Goal: Task Accomplishment & Management: Manage account settings

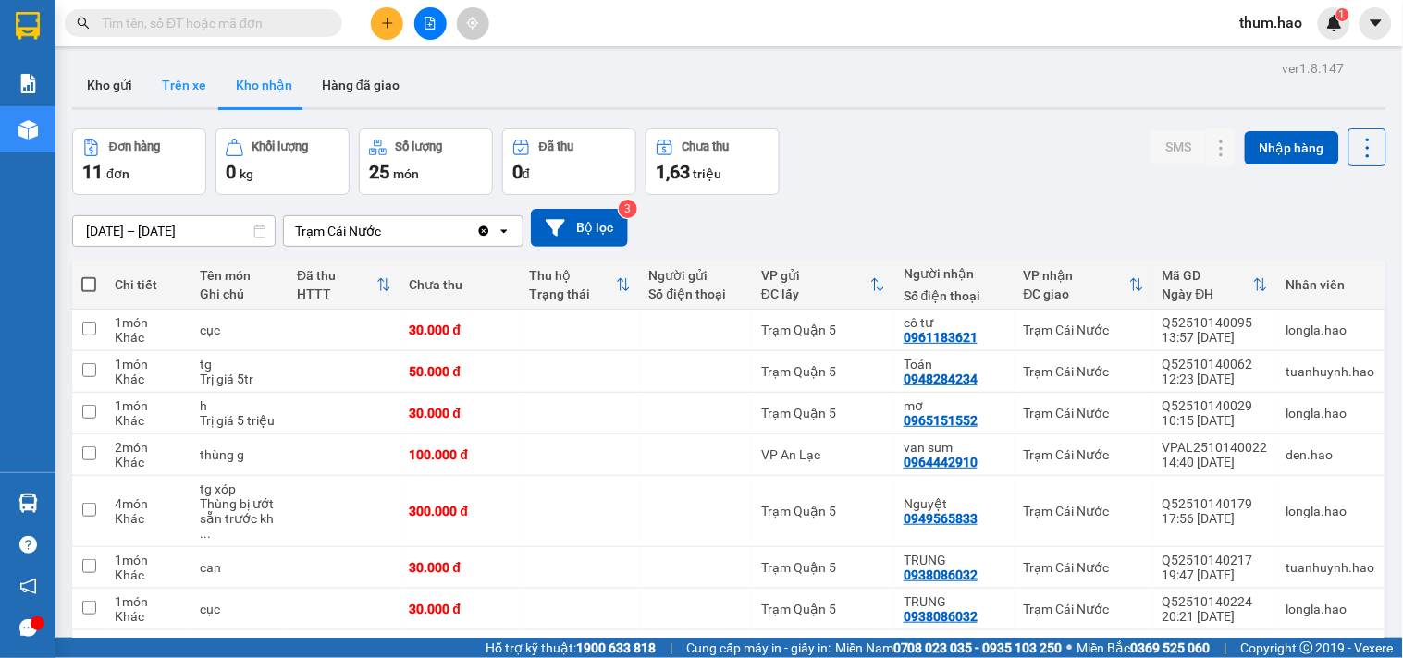
click at [182, 80] on button "Trên xe" at bounding box center [184, 85] width 74 height 44
type input "[DATE] – [DATE]"
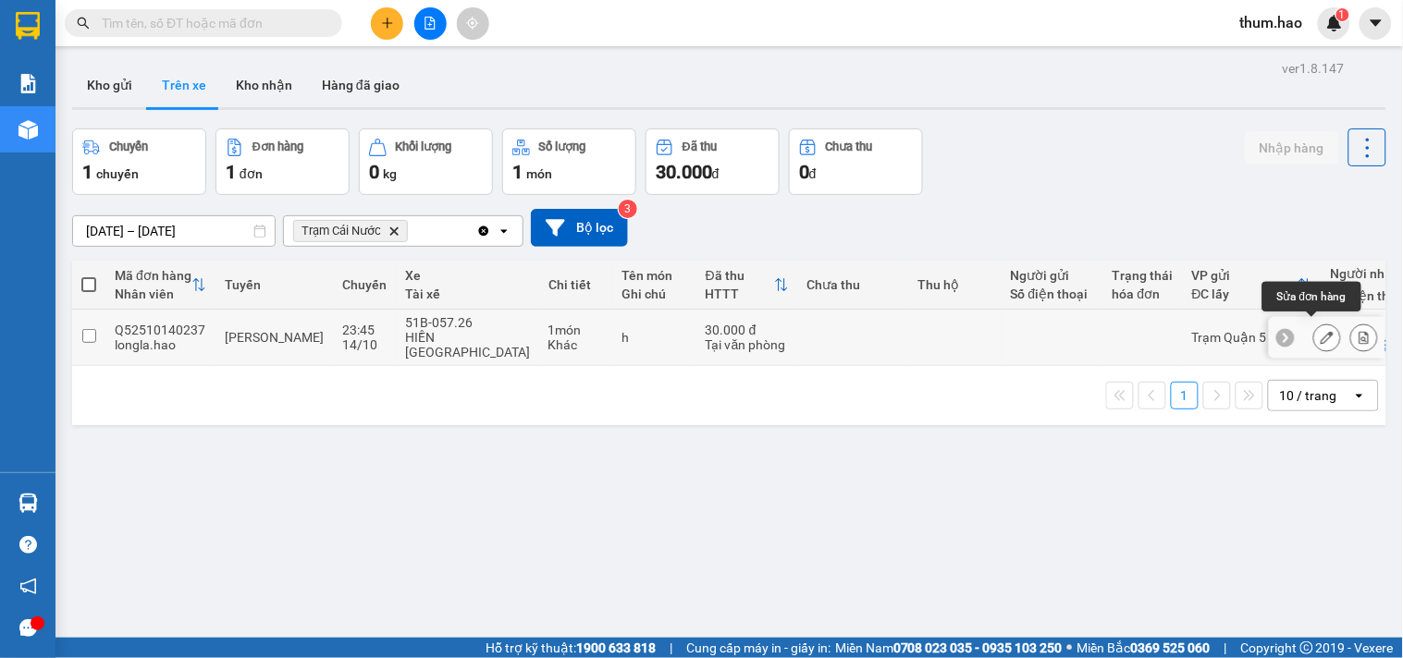
click at [1314, 322] on button at bounding box center [1327, 338] width 26 height 32
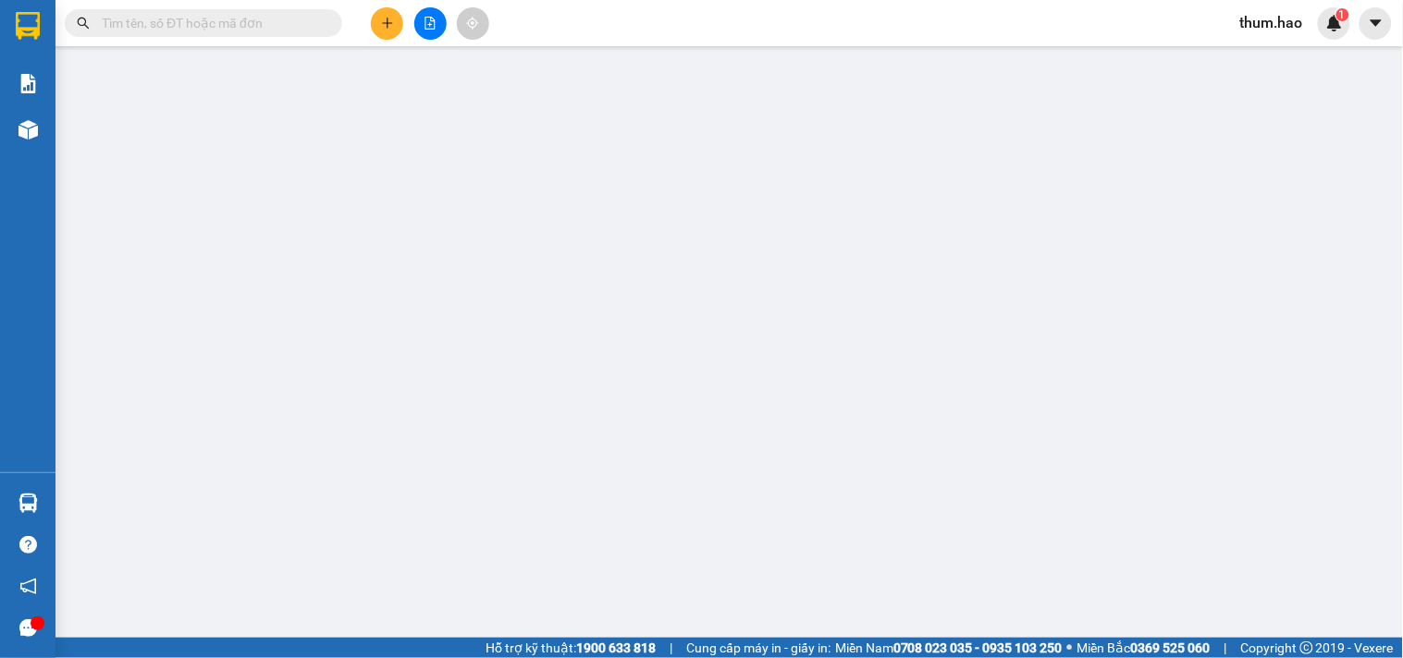
type input "0949034370"
type input "BS BIẾT"
type input "30.000"
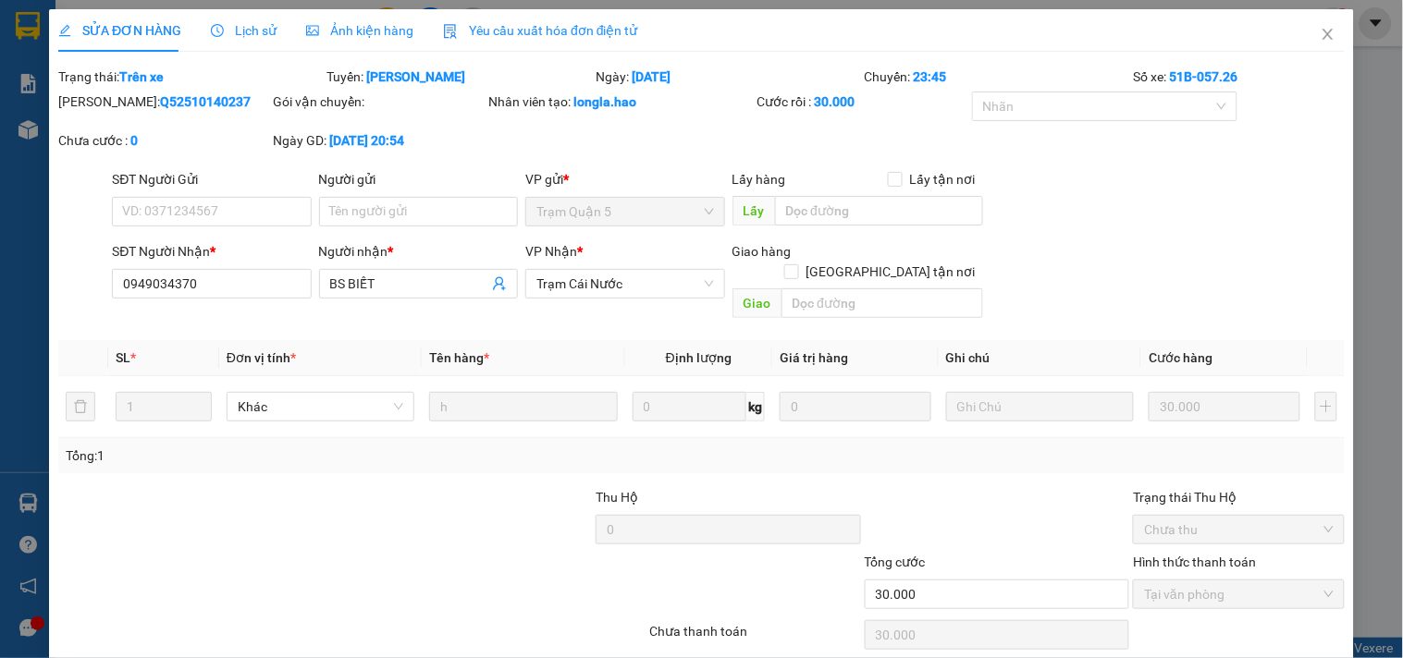
click at [349, 30] on span "Ảnh kiện hàng" at bounding box center [359, 30] width 107 height 15
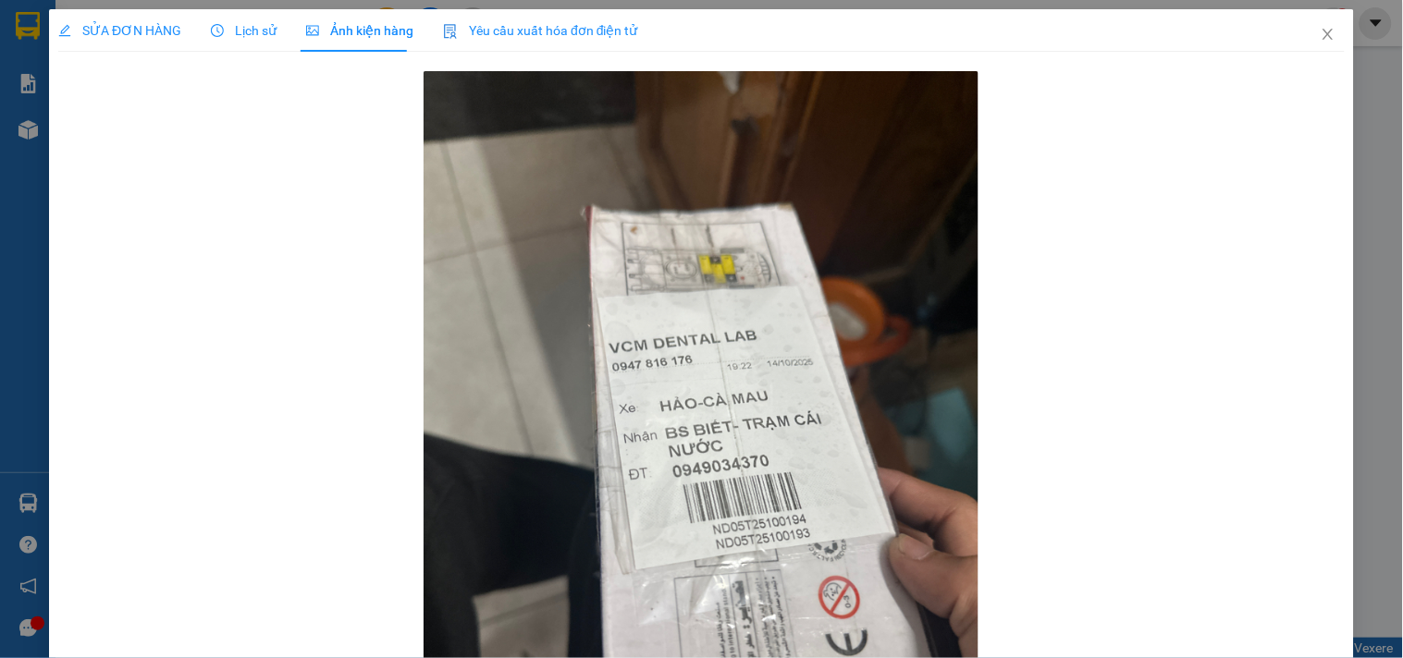
click at [252, 30] on span "Lịch sử" at bounding box center [244, 30] width 66 height 15
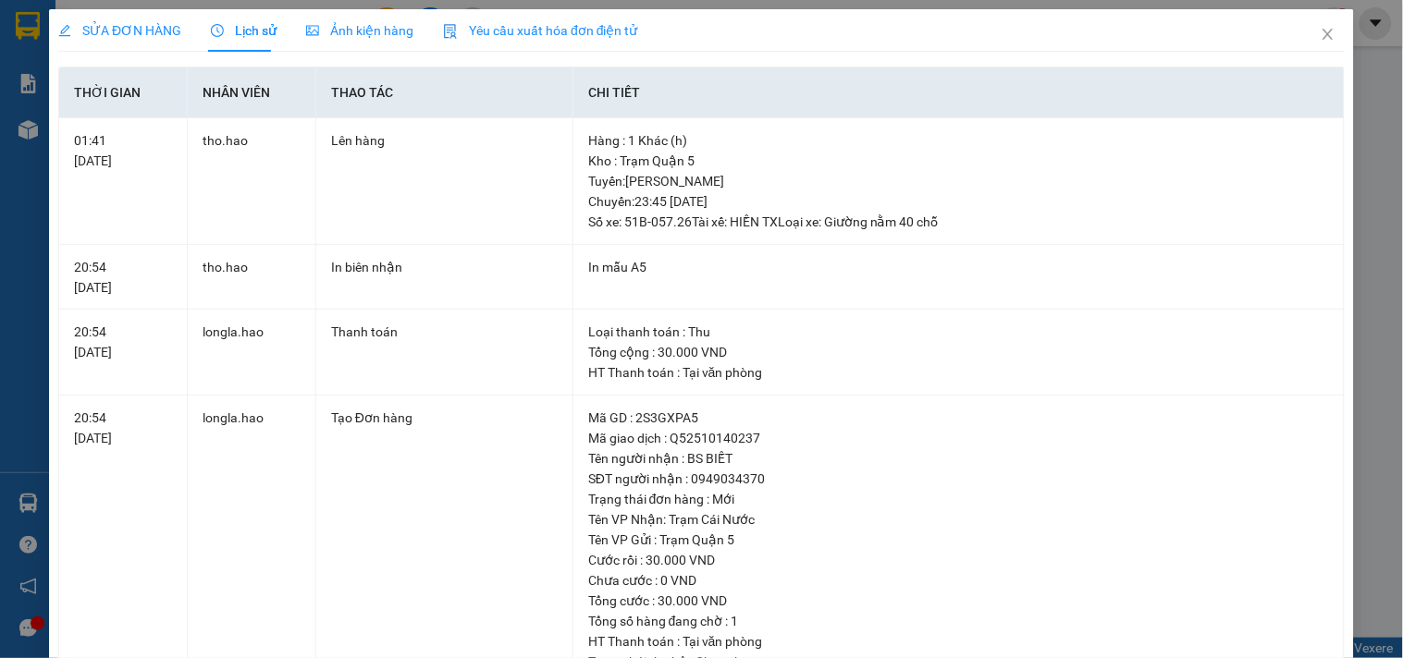
click at [132, 29] on span "SỬA ĐƠN HÀNG" at bounding box center [119, 30] width 123 height 15
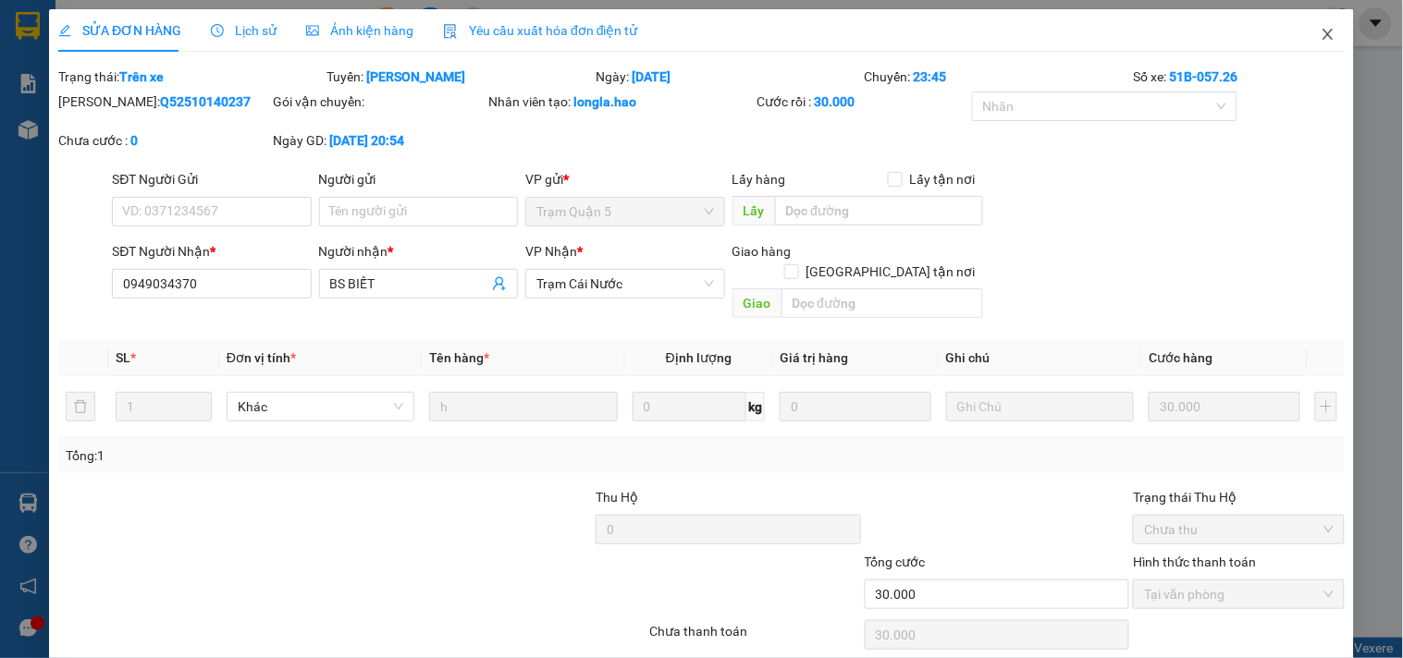
click at [1320, 33] on icon "close" at bounding box center [1327, 34] width 15 height 15
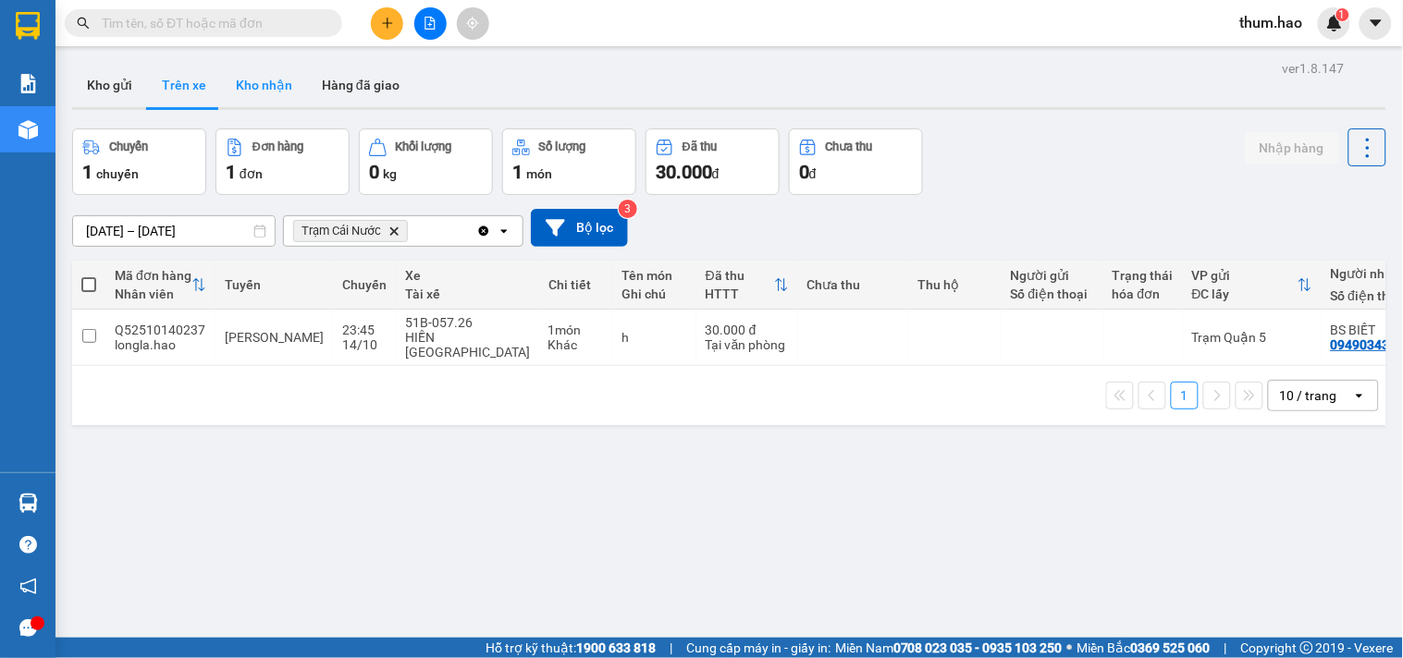
click at [250, 89] on button "Kho nhận" at bounding box center [264, 85] width 86 height 44
type input "[DATE] – [DATE]"
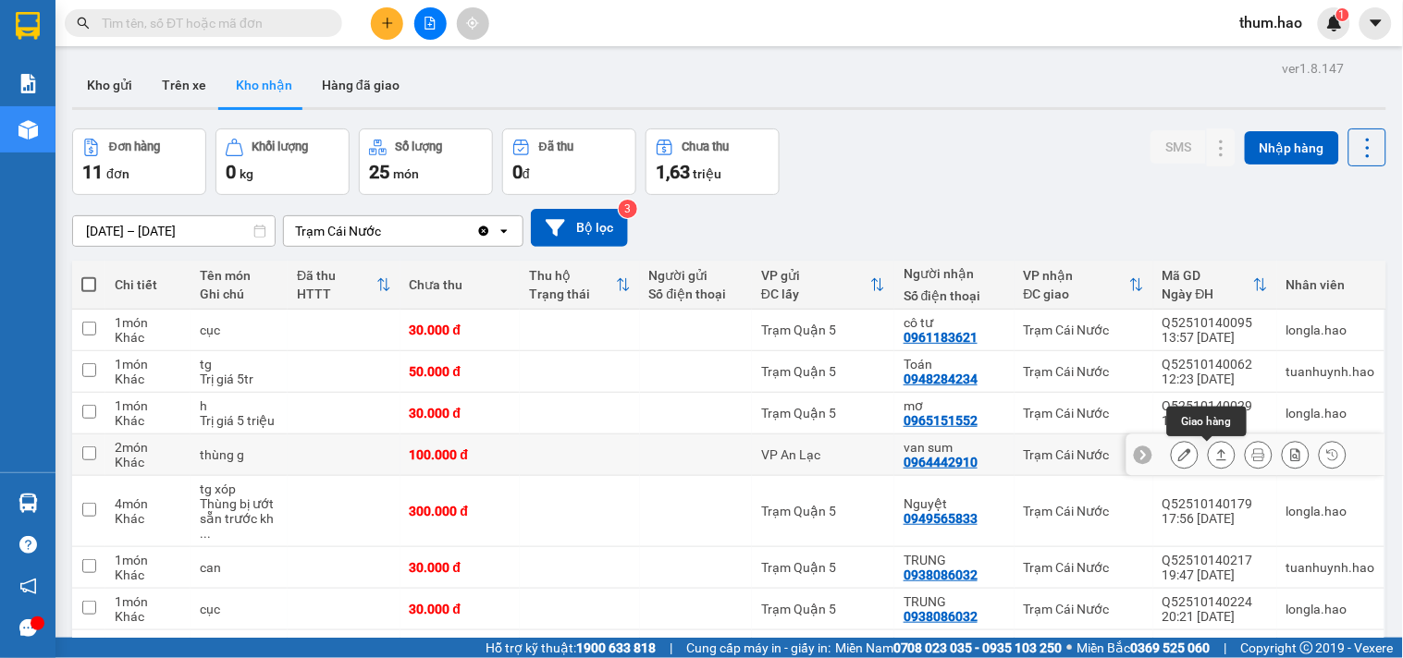
click at [1217, 454] on icon at bounding box center [1222, 454] width 10 height 11
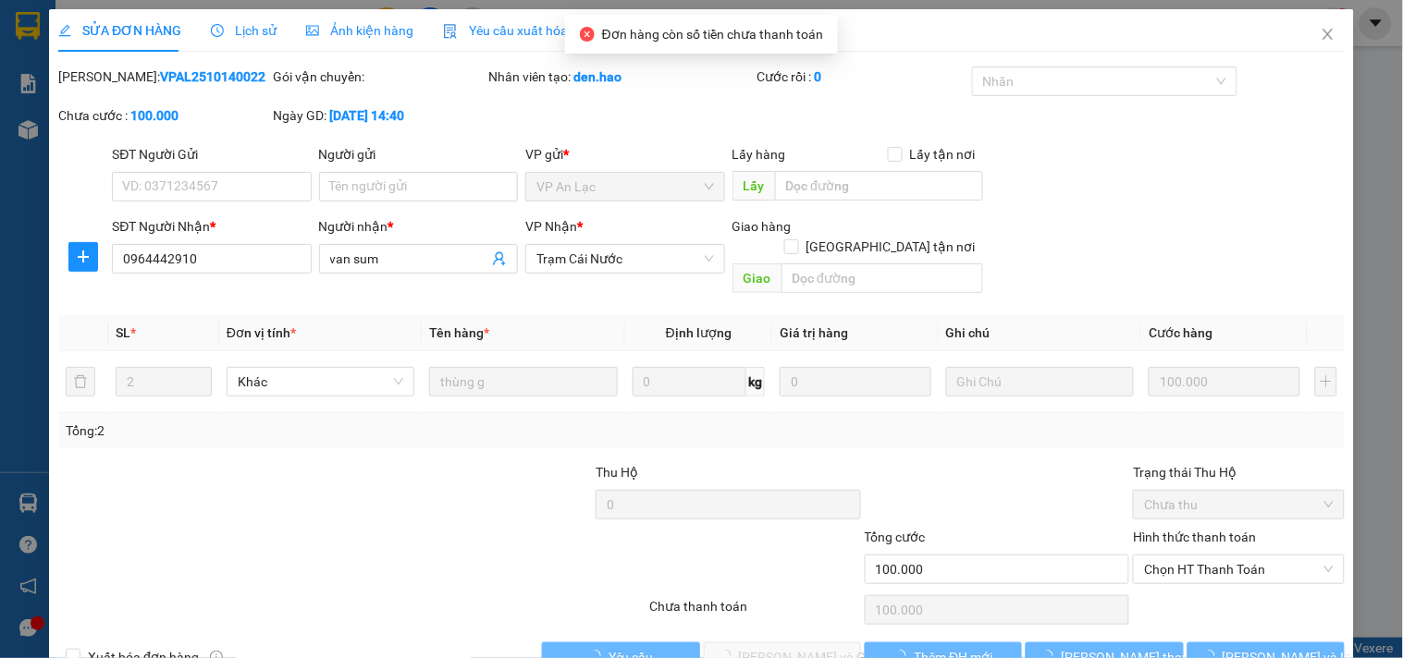
type input "0964442910"
type input "van sum"
type input "100.000"
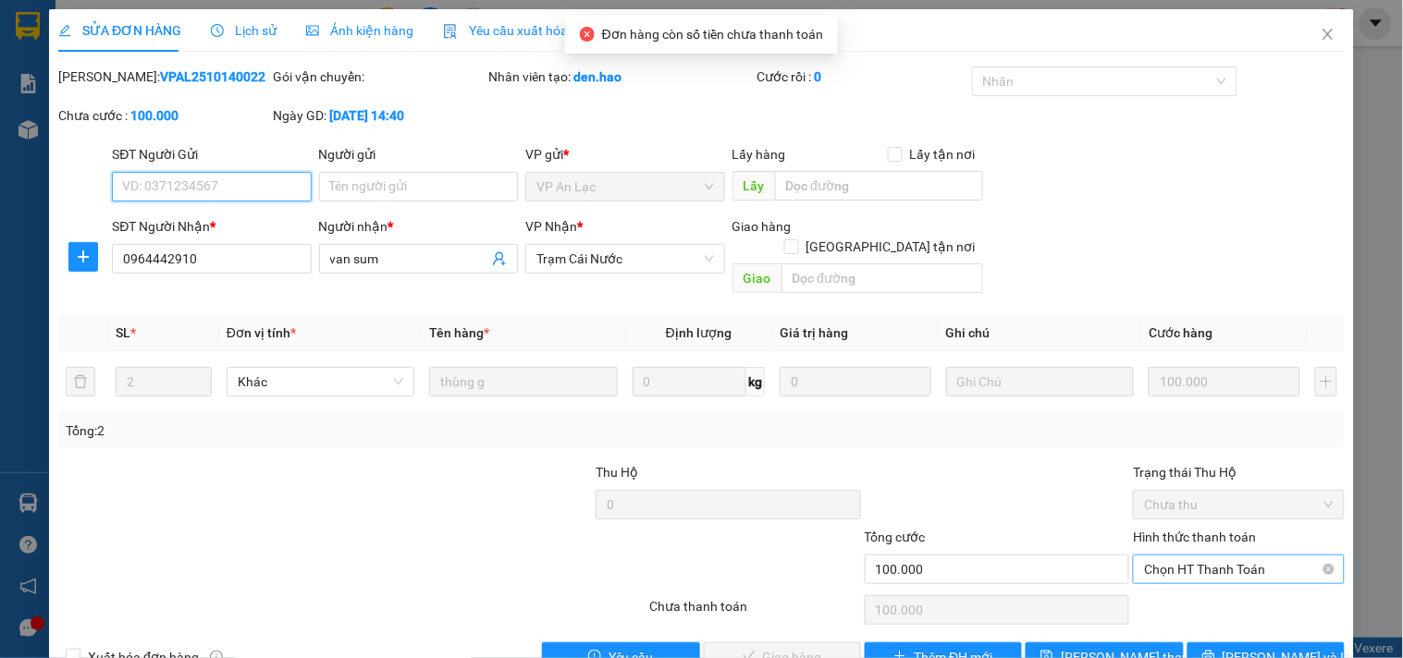
click at [1193, 556] on span "Chọn HT Thanh Toán" at bounding box center [1238, 570] width 189 height 28
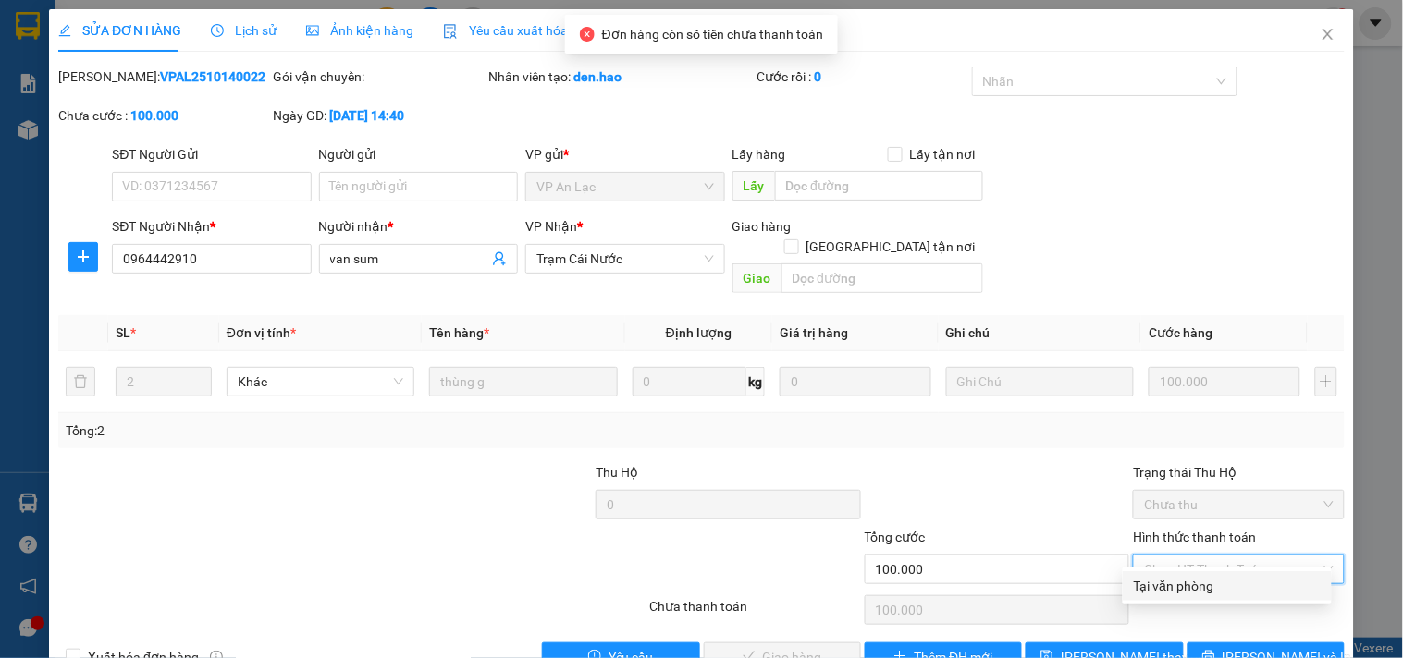
click at [1175, 578] on div "Tại văn phòng" at bounding box center [1227, 586] width 187 height 20
type input "0"
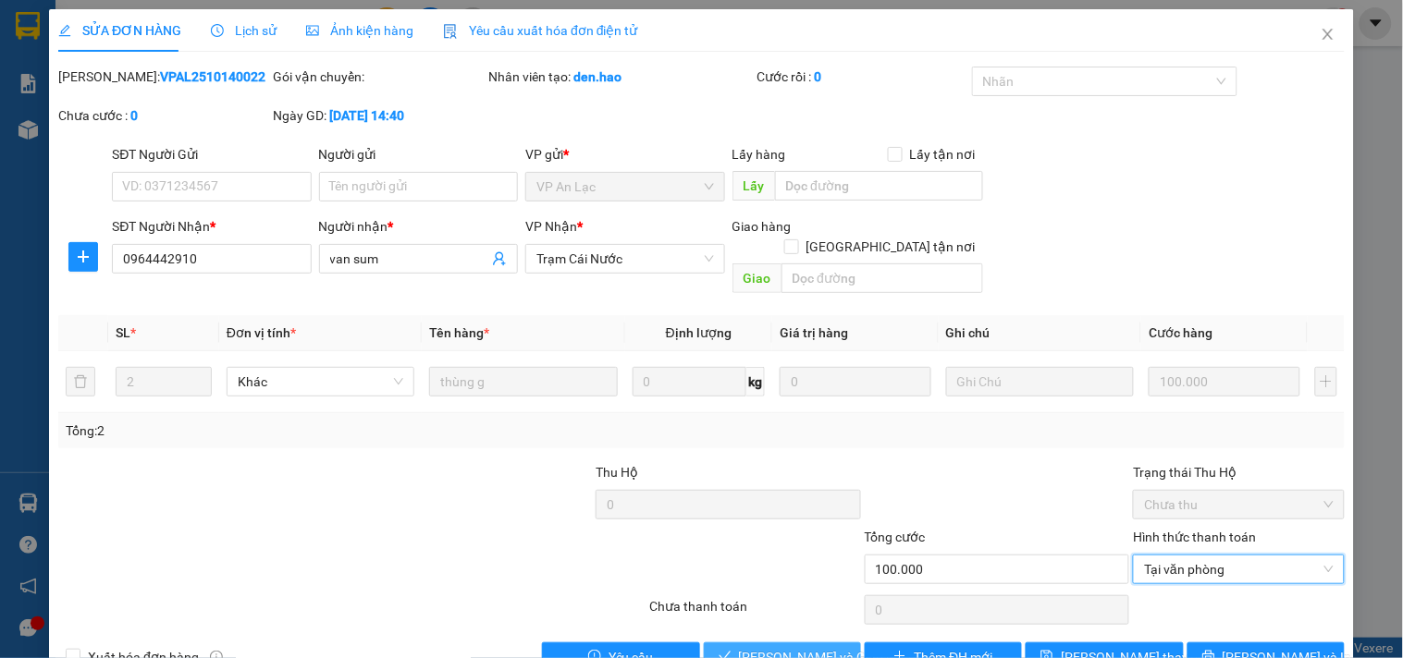
click at [753, 647] on span "[PERSON_NAME] và Giao hàng" at bounding box center [828, 657] width 178 height 20
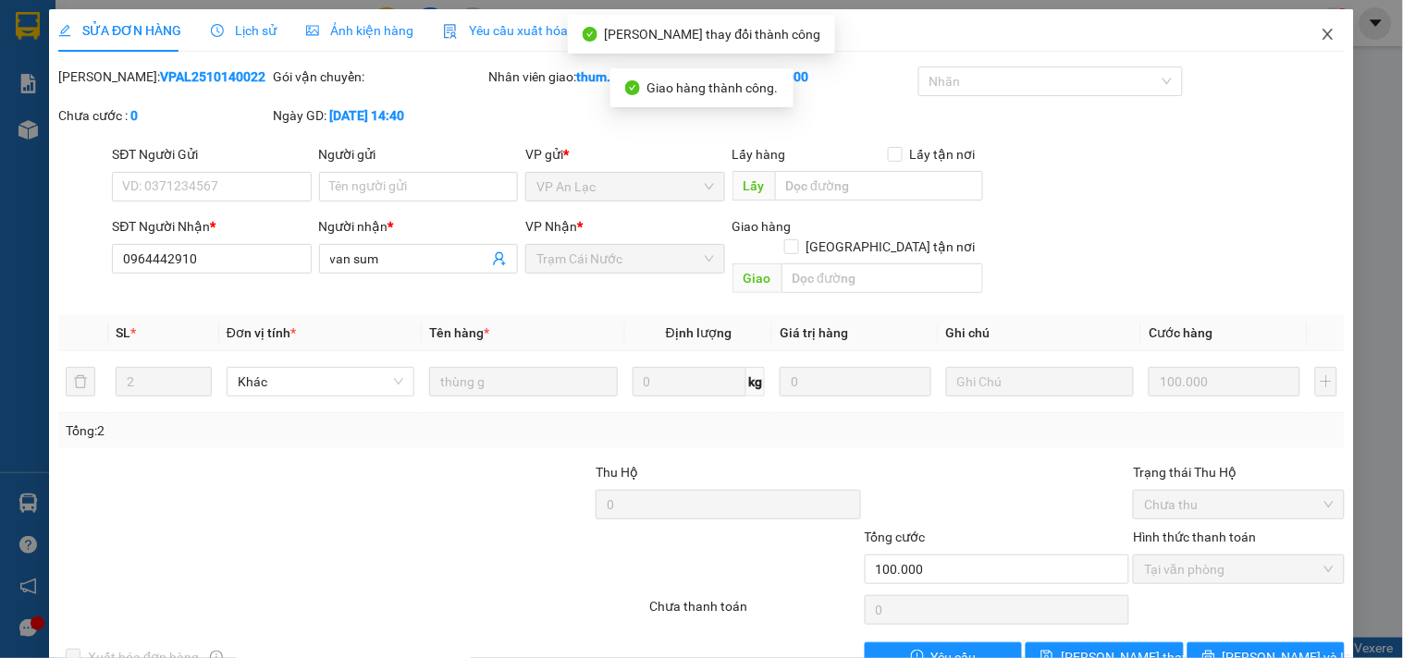
click at [1320, 41] on icon "close" at bounding box center [1327, 34] width 15 height 15
